Goal: Transaction & Acquisition: Purchase product/service

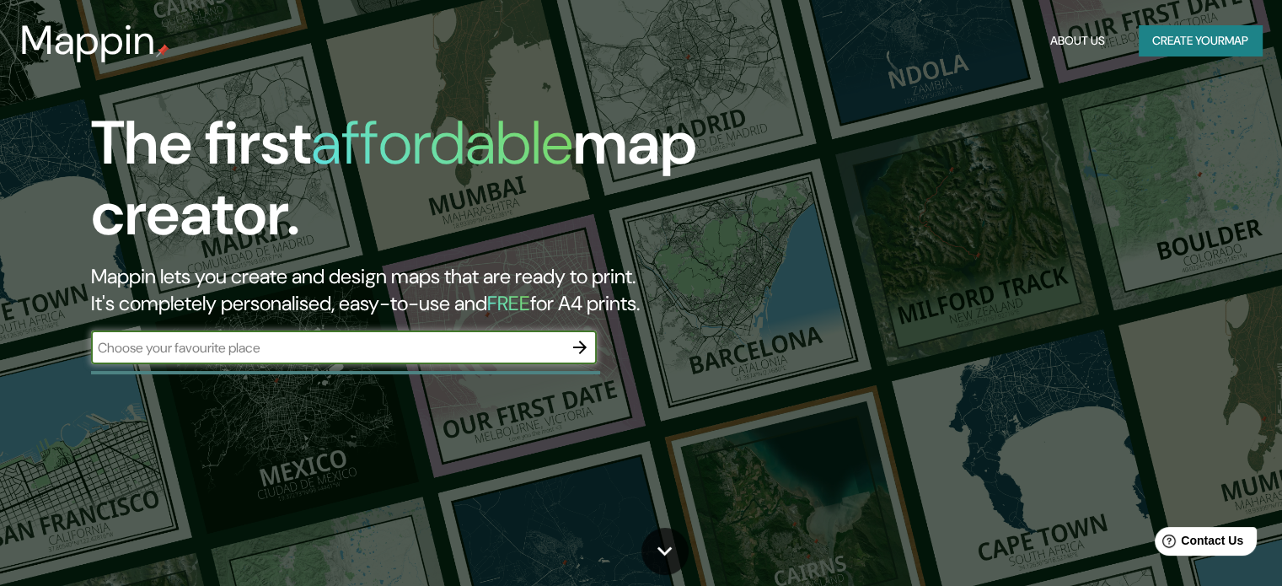
click at [479, 347] on input "text" at bounding box center [327, 347] width 472 height 19
type input "[PERSON_NAME]"
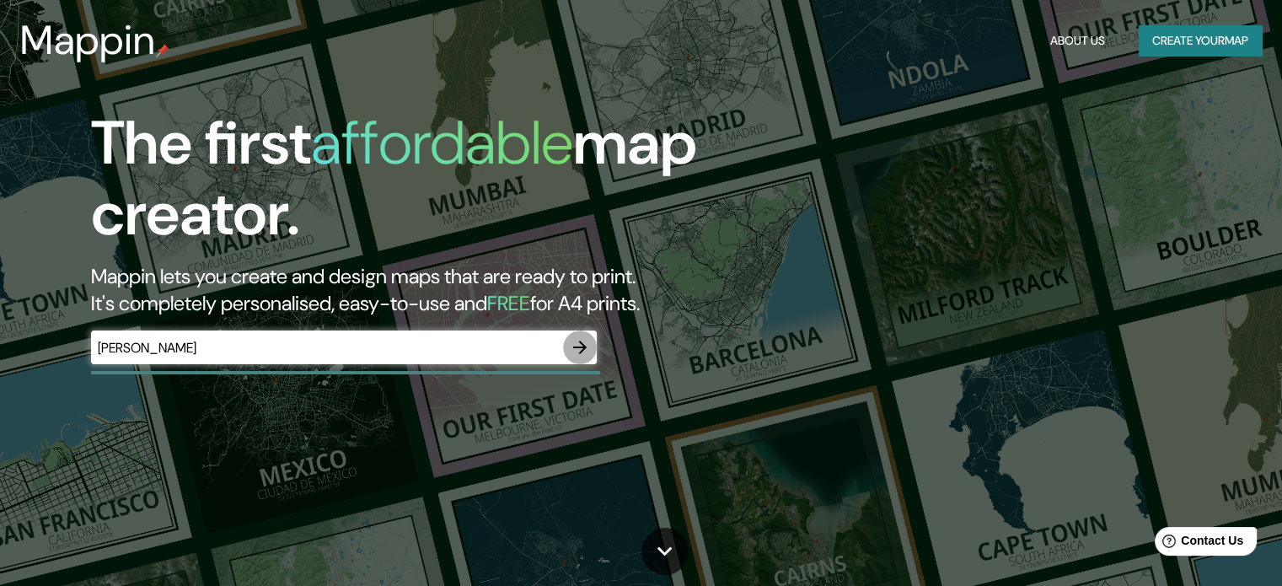
click at [569, 350] on button "button" at bounding box center [580, 347] width 34 height 34
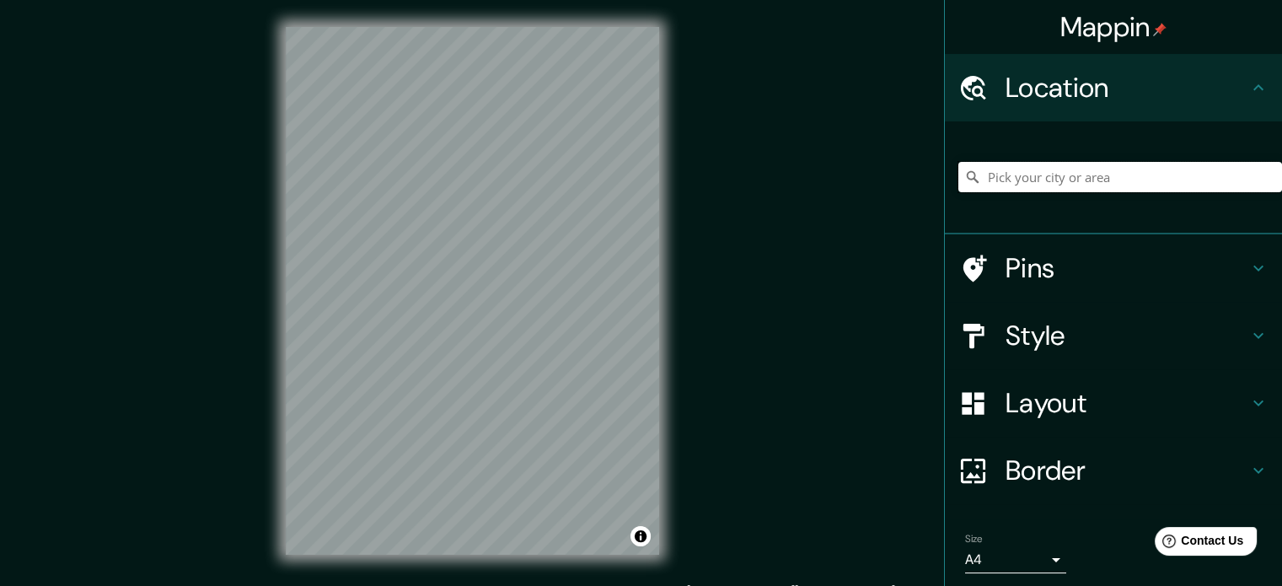
click at [1042, 178] on input "Pick your city or area" at bounding box center [1120, 177] width 324 height 30
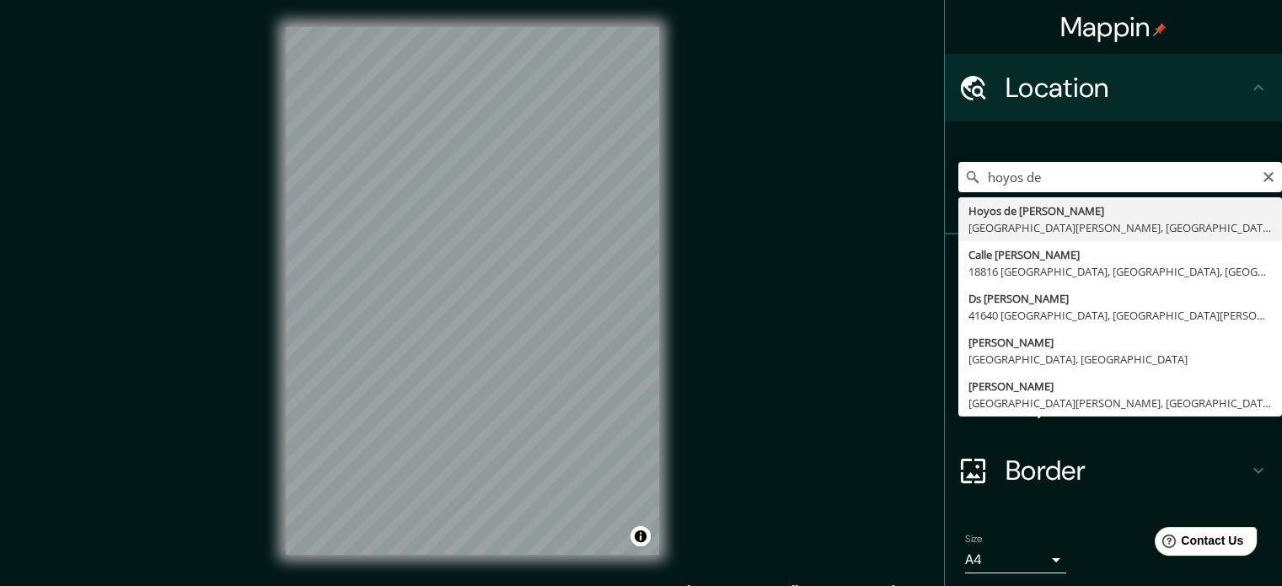
type input "Hoyos de [PERSON_NAME], [GEOGRAPHIC_DATA][PERSON_NAME], [GEOGRAPHIC_DATA]"
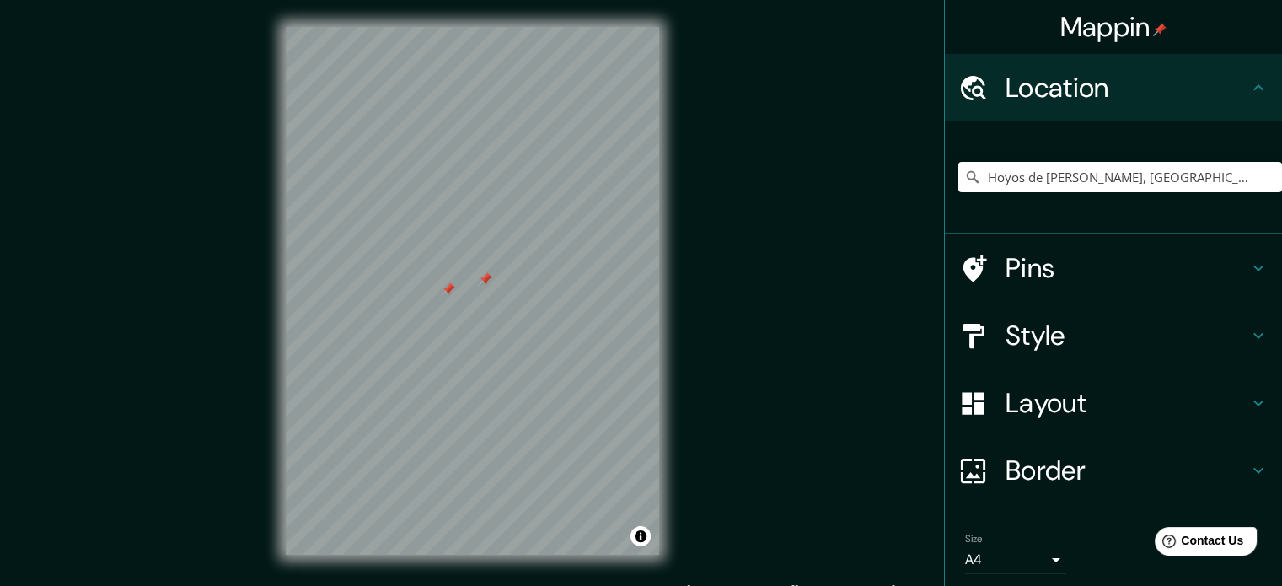
click at [1024, 276] on h4 "Pins" at bounding box center [1126, 268] width 243 height 34
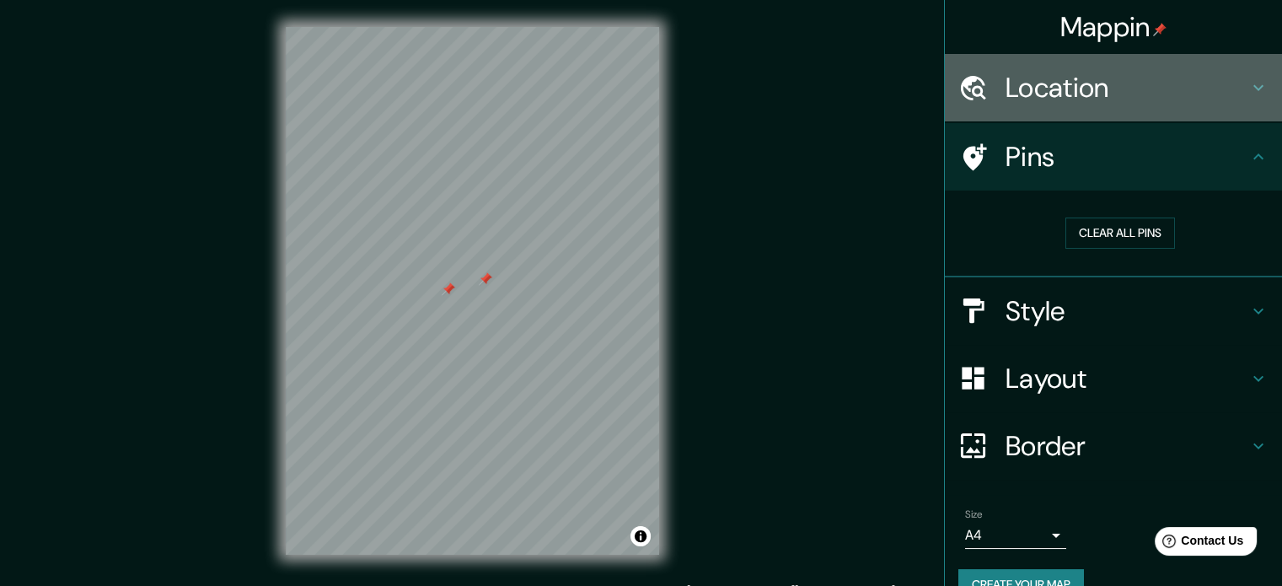
click at [1067, 76] on h4 "Location" at bounding box center [1126, 88] width 243 height 34
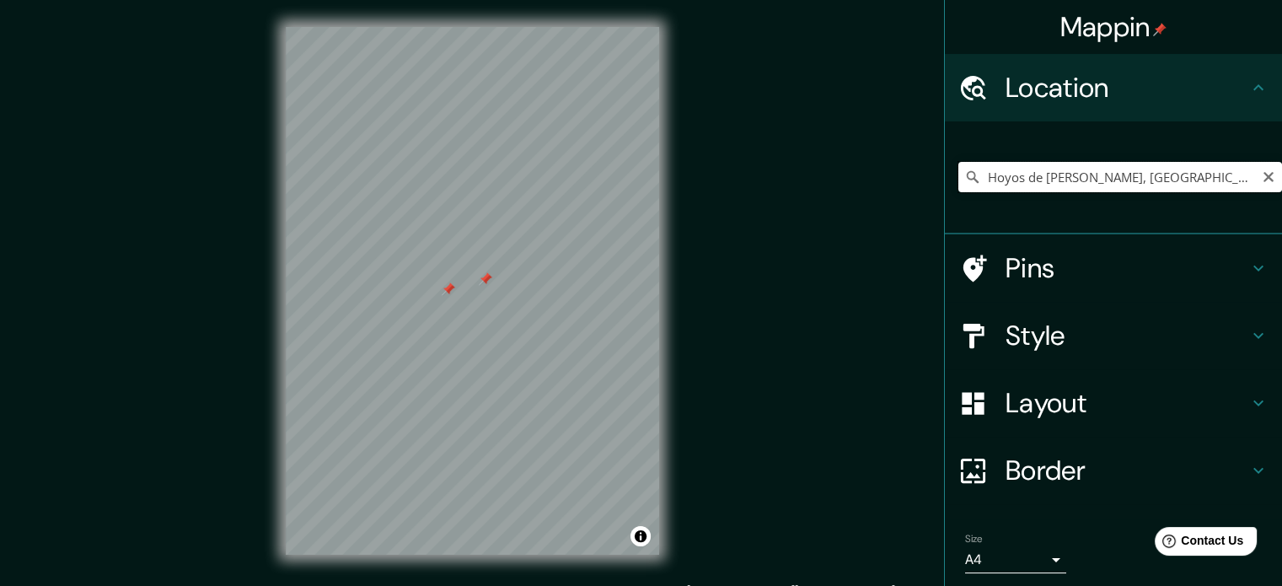
click at [1034, 179] on input "Hoyos de [PERSON_NAME], [GEOGRAPHIC_DATA][PERSON_NAME], [GEOGRAPHIC_DATA]" at bounding box center [1120, 177] width 324 height 30
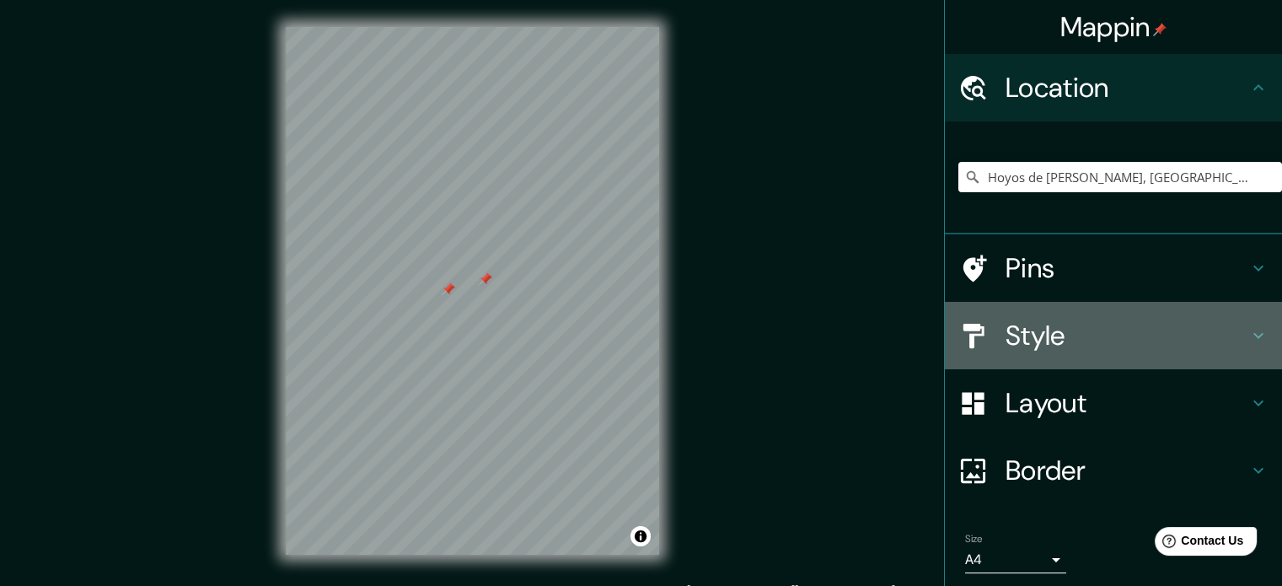
click at [1028, 343] on h4 "Style" at bounding box center [1126, 336] width 243 height 34
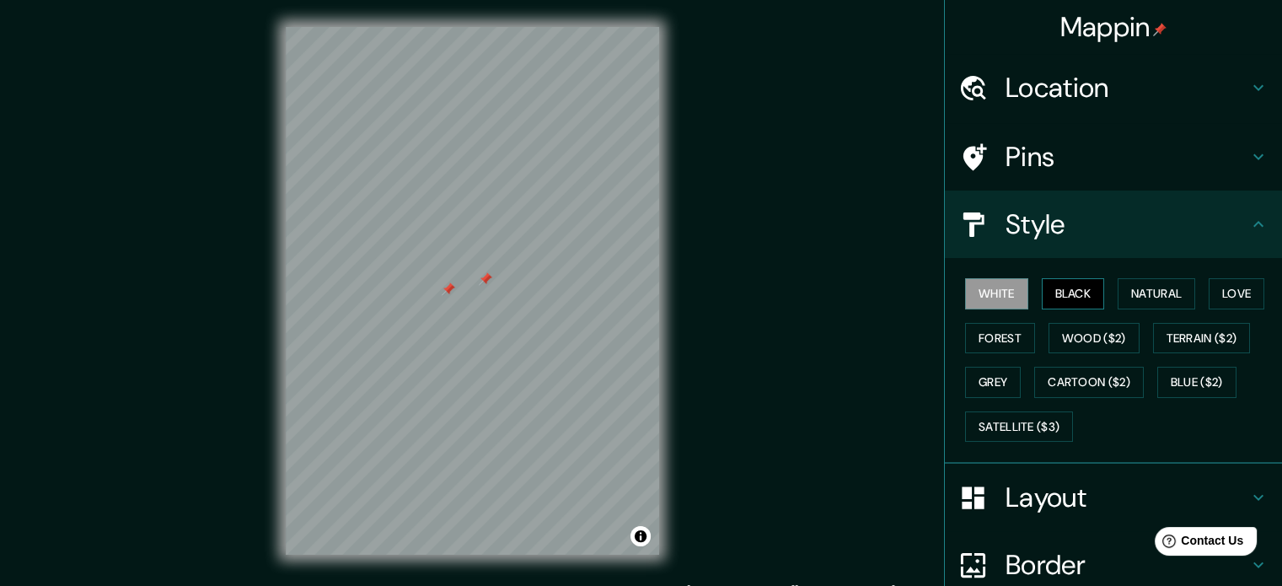
click at [1065, 297] on button "Black" at bounding box center [1073, 293] width 63 height 31
click at [996, 299] on button "White" at bounding box center [996, 293] width 63 height 31
click at [988, 434] on button "Satellite ($3)" at bounding box center [1019, 426] width 108 height 31
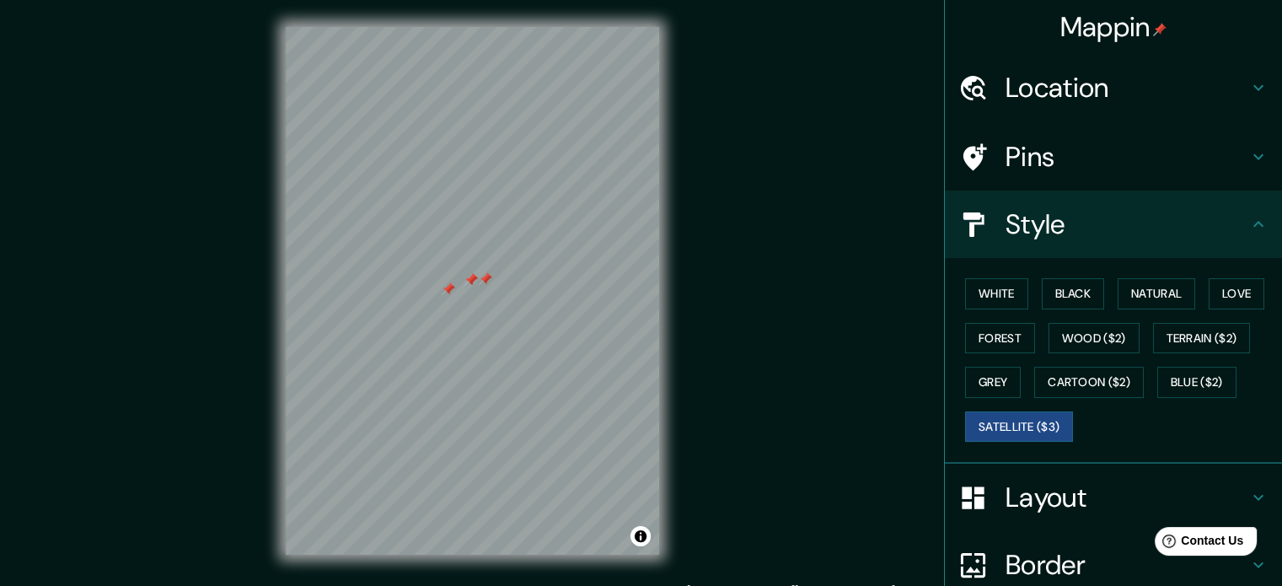
click at [469, 277] on div at bounding box center [470, 279] width 13 height 13
click at [1037, 155] on h4 "Pins" at bounding box center [1126, 157] width 243 height 34
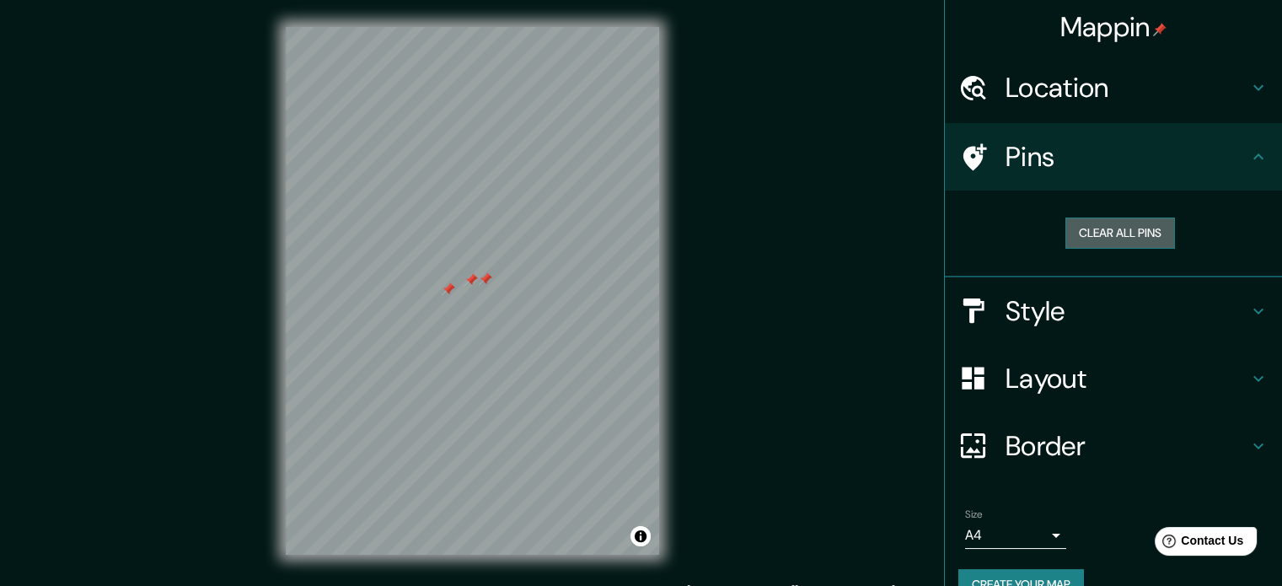
click at [1069, 242] on button "Clear all pins" at bounding box center [1120, 232] width 110 height 31
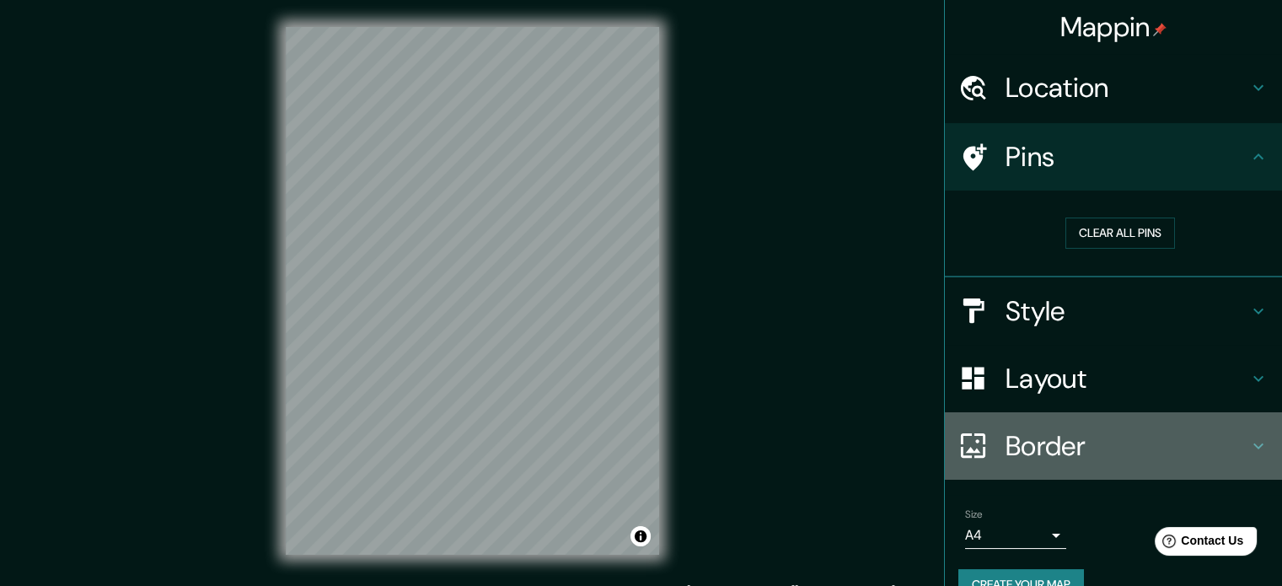
click at [1005, 451] on h4 "Border" at bounding box center [1126, 446] width 243 height 34
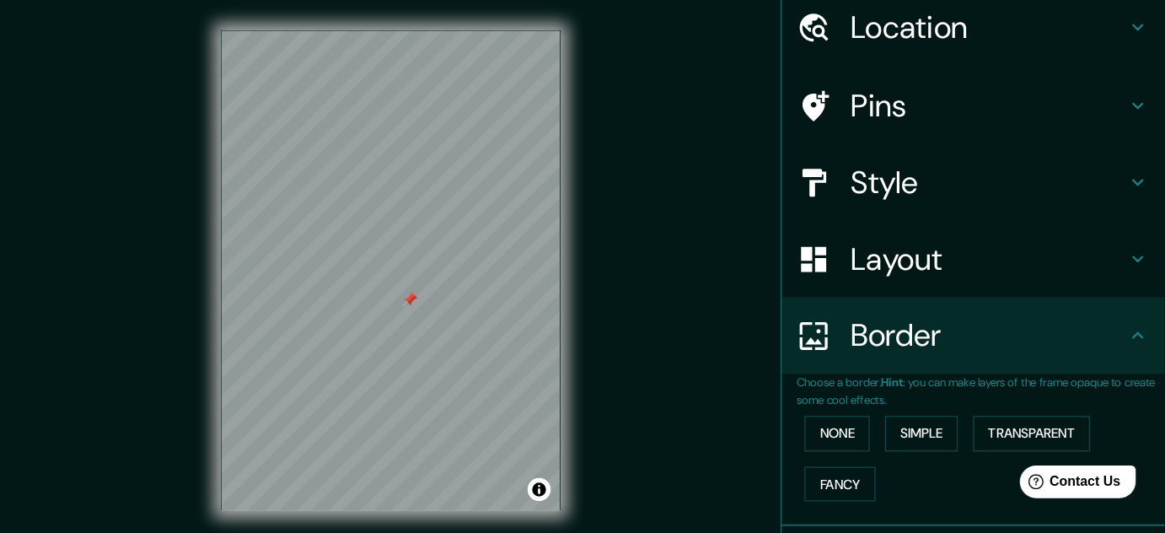
scroll to position [65, 0]
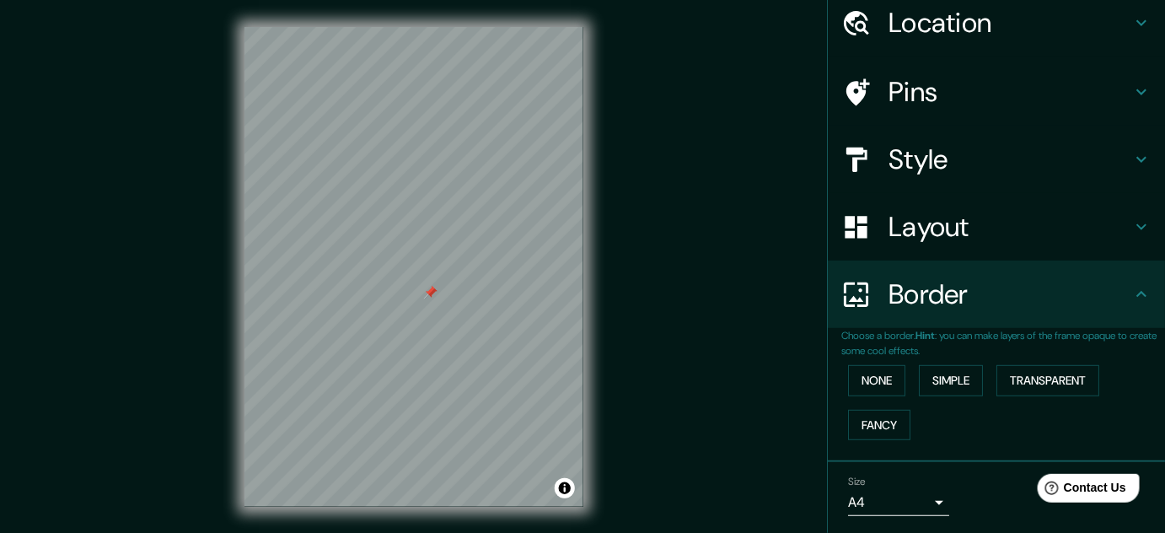
drag, startPoint x: 1153, startPoint y: 282, endPoint x: 1166, endPoint y: 138, distance: 144.7
click at [1165, 138] on html "Mappin Location [GEOGRAPHIC_DATA][PERSON_NAME], [GEOGRAPHIC_DATA][PERSON_NAME],…" at bounding box center [582, 266] width 1165 height 533
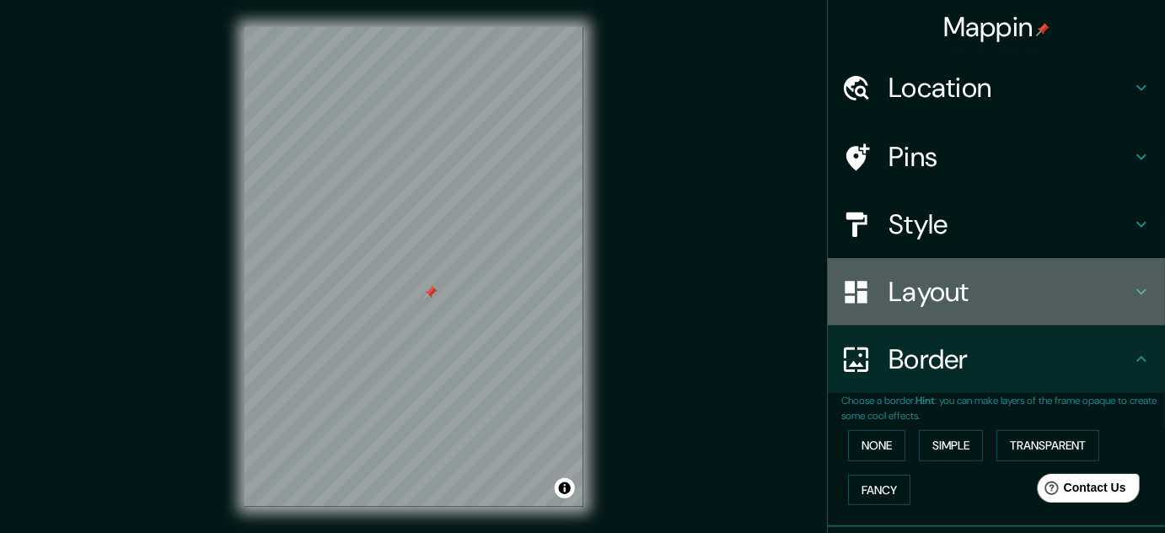
click at [1075, 305] on h4 "Layout" at bounding box center [1009, 292] width 243 height 34
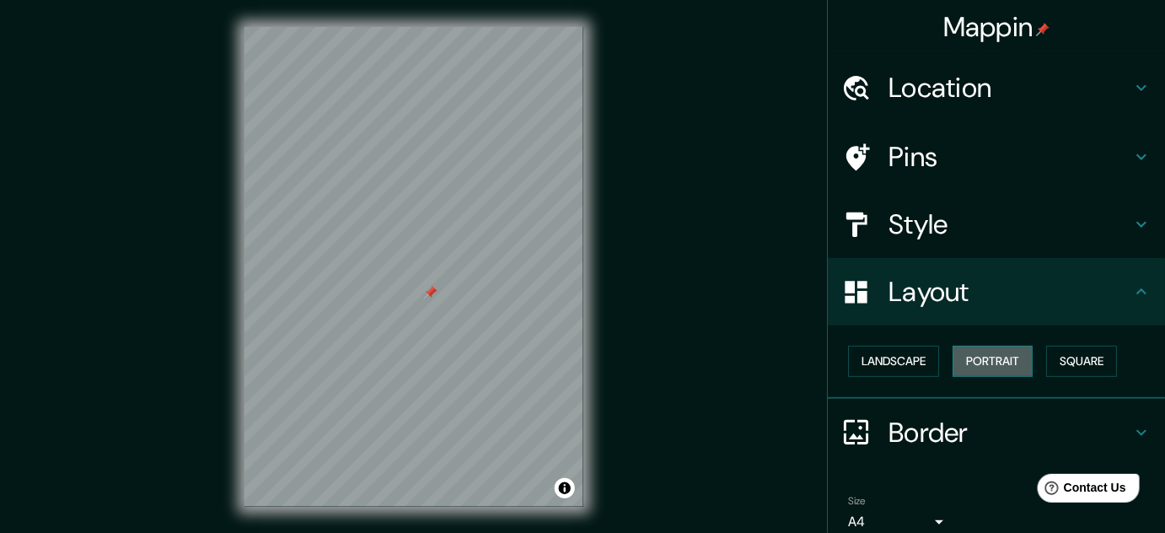
click at [985, 363] on button "Portrait" at bounding box center [992, 361] width 80 height 31
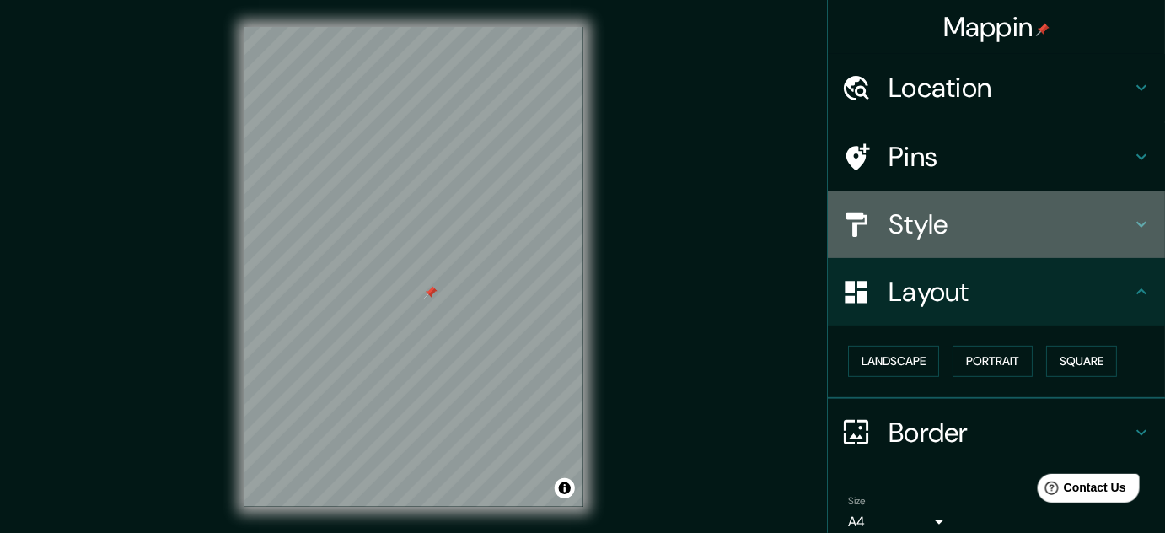
click at [931, 228] on h4 "Style" at bounding box center [1009, 224] width 243 height 34
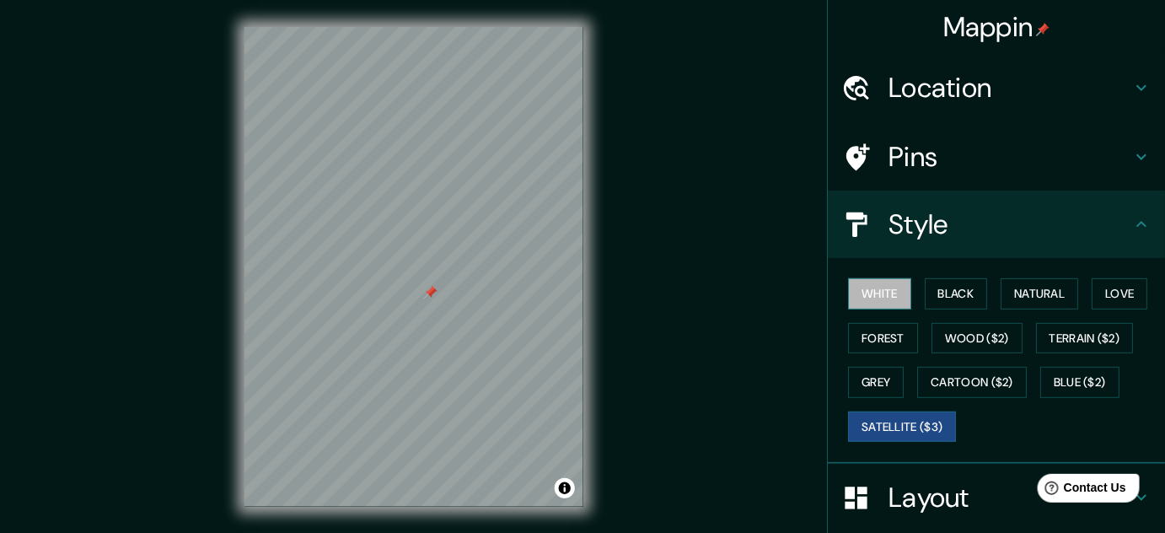
click at [869, 300] on button "White" at bounding box center [879, 293] width 63 height 31
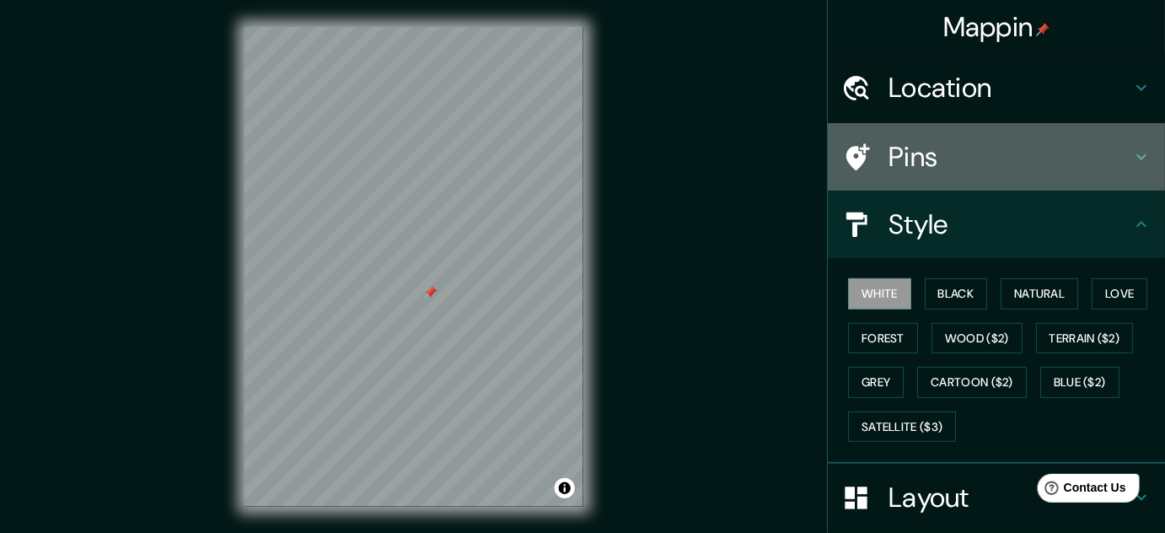
click at [893, 158] on h4 "Pins" at bounding box center [1009, 157] width 243 height 34
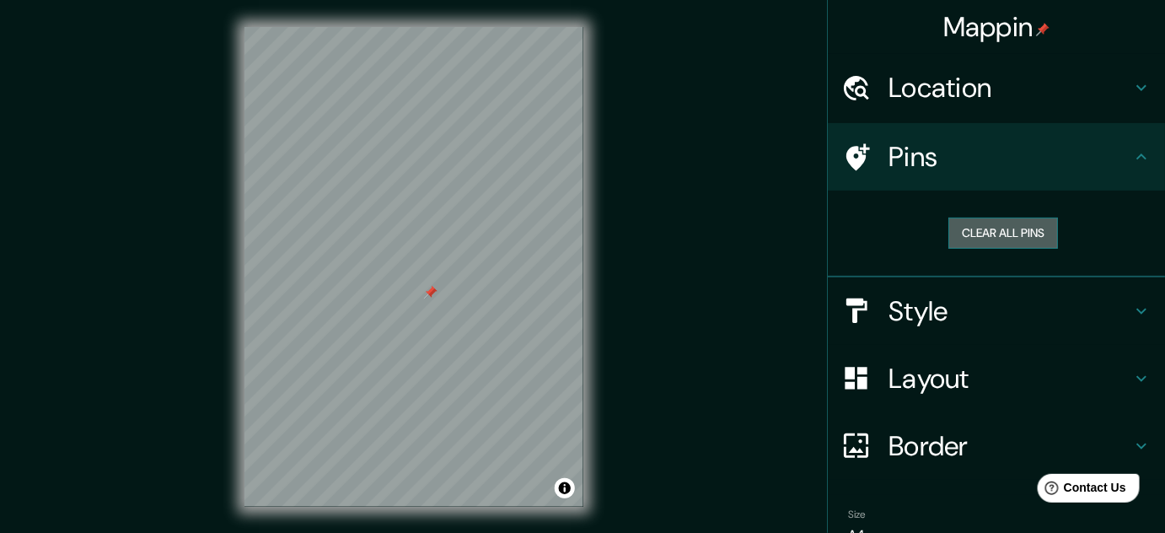
click at [951, 238] on button "Clear all pins" at bounding box center [1003, 232] width 110 height 31
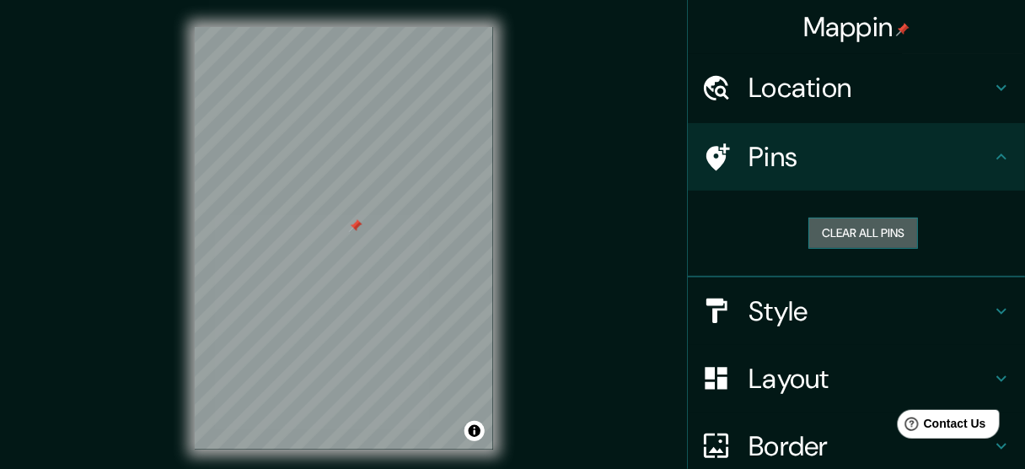
click at [852, 233] on button "Clear all pins" at bounding box center [863, 232] width 110 height 31
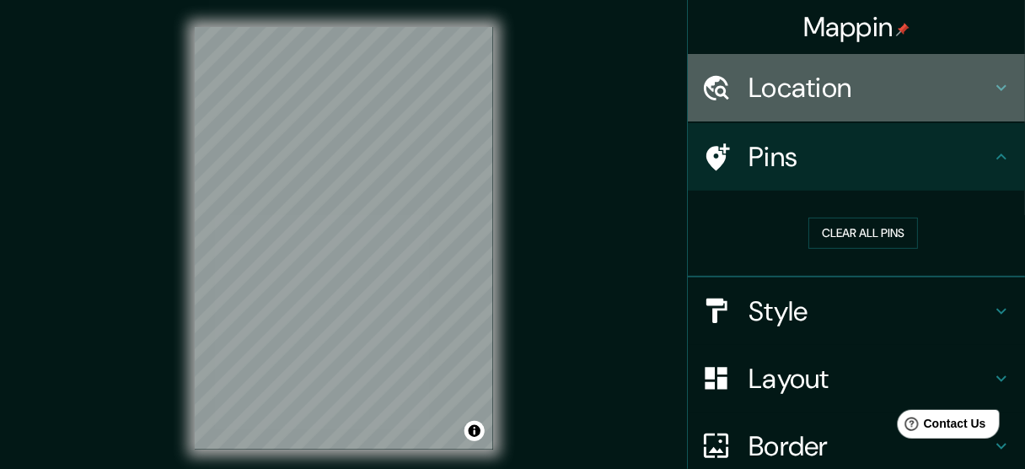
click at [838, 91] on h4 "Location" at bounding box center [869, 88] width 243 height 34
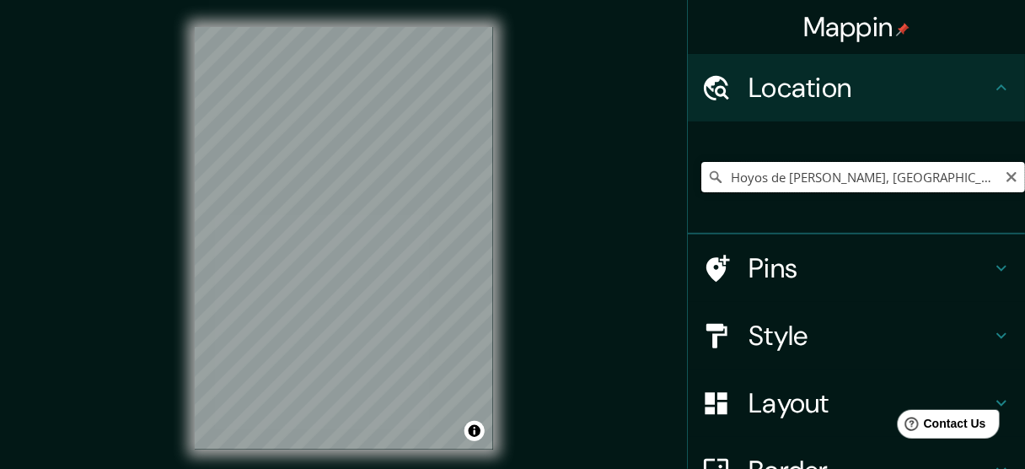
click at [918, 179] on input "Hoyos de [PERSON_NAME], [GEOGRAPHIC_DATA][PERSON_NAME], [GEOGRAPHIC_DATA]" at bounding box center [863, 177] width 324 height 30
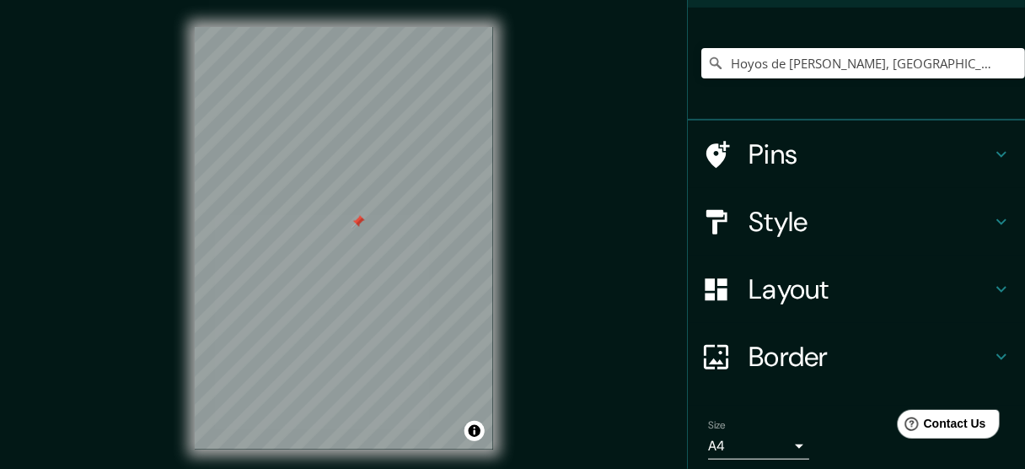
scroll to position [175, 0]
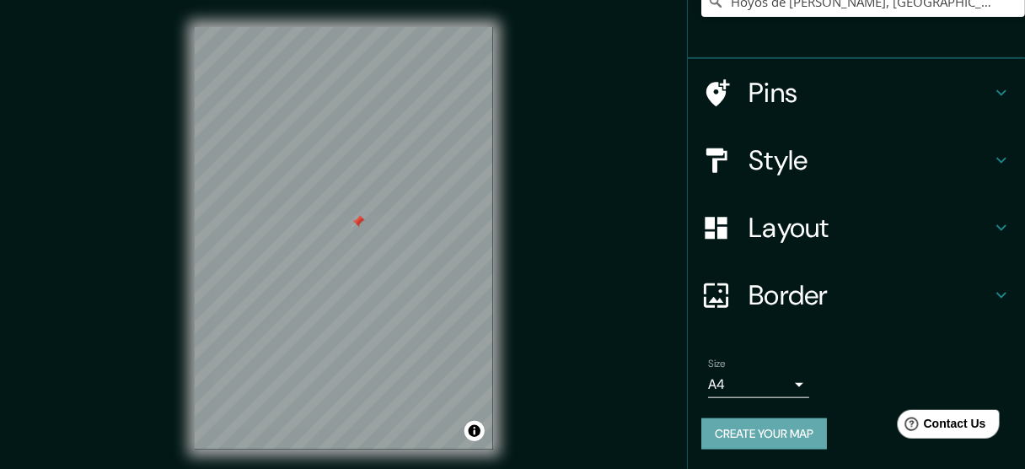
click at [762, 440] on button "Create your map" at bounding box center [764, 433] width 126 height 31
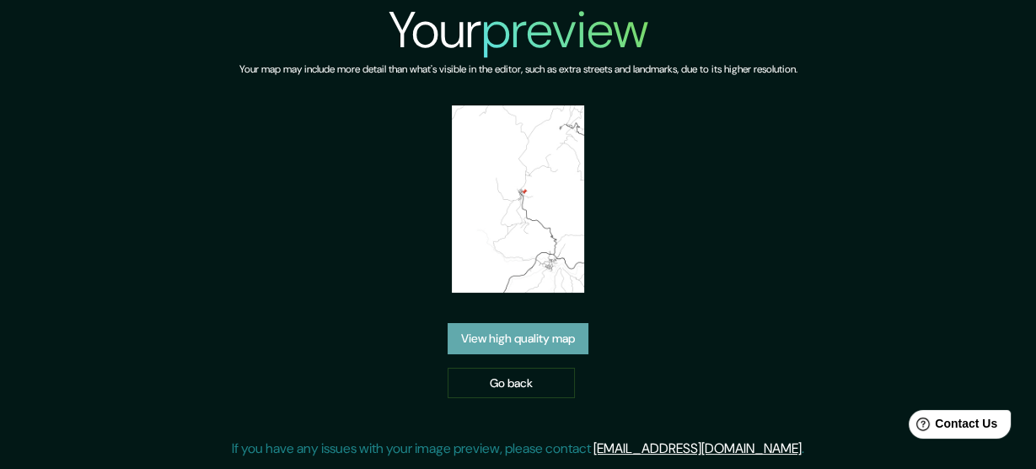
click at [574, 323] on link "View high quality map" at bounding box center [517, 338] width 141 height 31
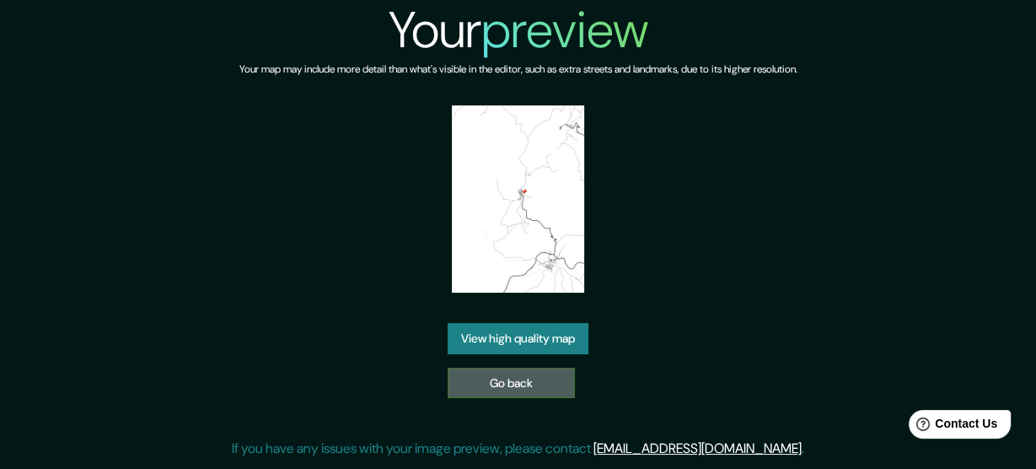
click at [528, 367] on link "Go back" at bounding box center [510, 382] width 127 height 31
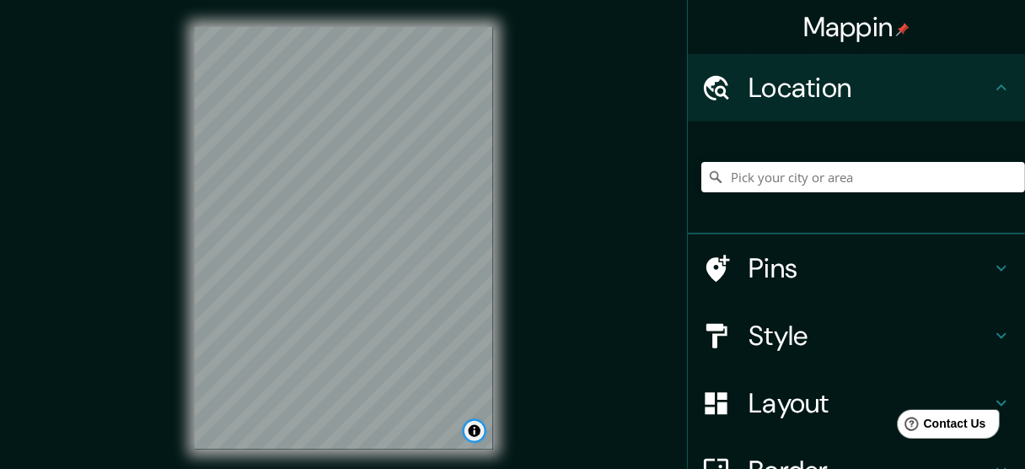
click at [476, 434] on button "Toggle attribution" at bounding box center [474, 431] width 20 height 20
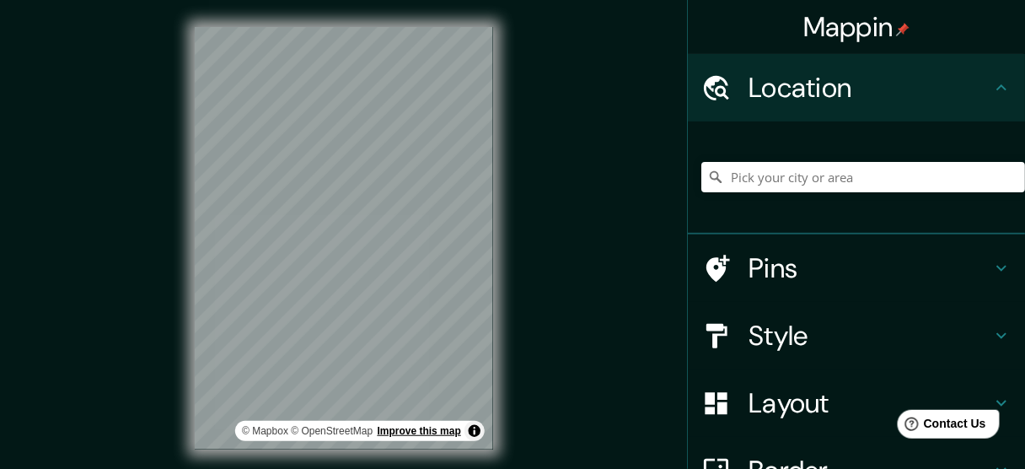
click at [432, 428] on link "Improve this map" at bounding box center [419, 431] width 83 height 12
